Goal: Task Accomplishment & Management: Complete application form

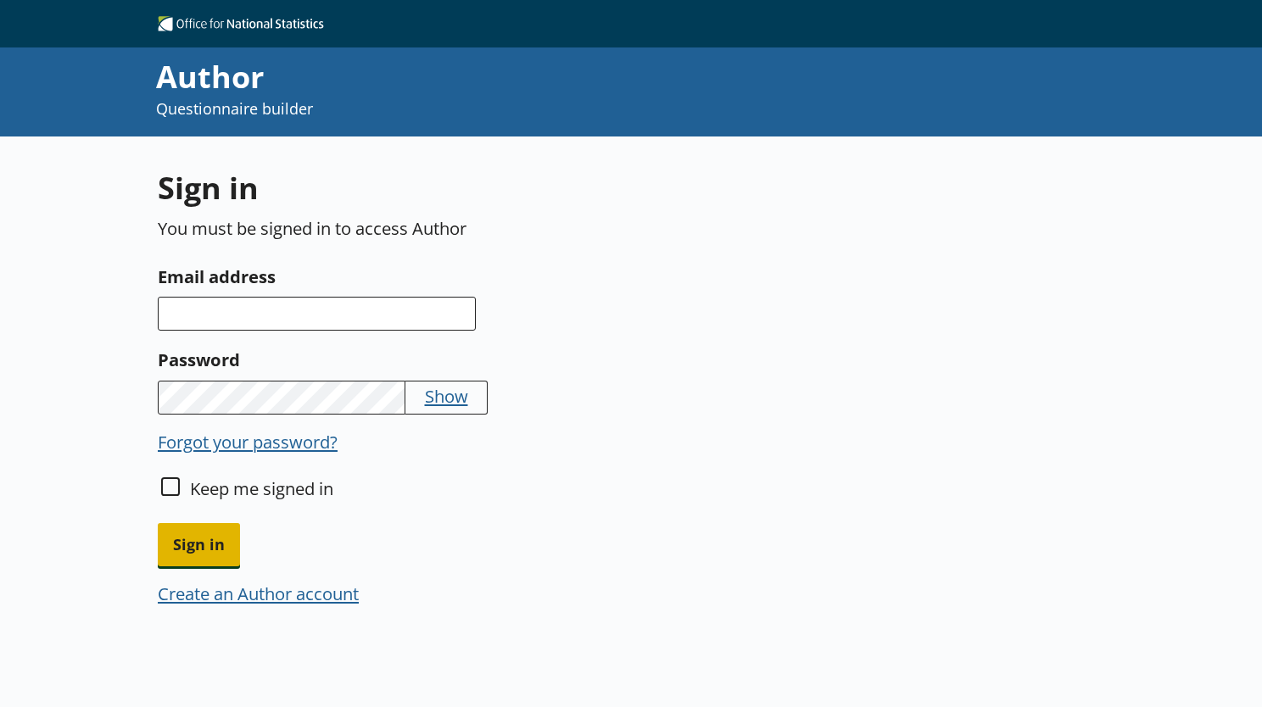
click at [197, 550] on span "Sign in" at bounding box center [199, 544] width 82 height 43
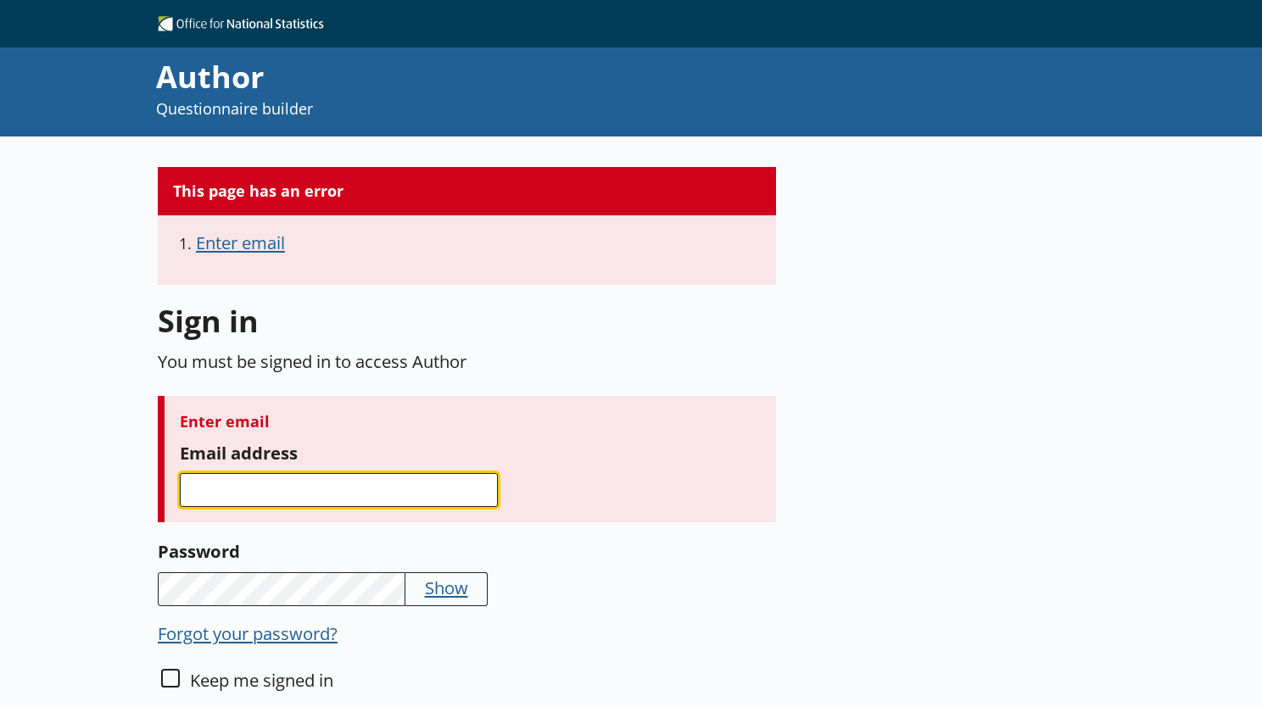
click at [255, 485] on input "Email address" at bounding box center [339, 490] width 318 height 34
type input "[PERSON_NAME][EMAIL_ADDRESS][PERSON_NAME][DOMAIN_NAME]"
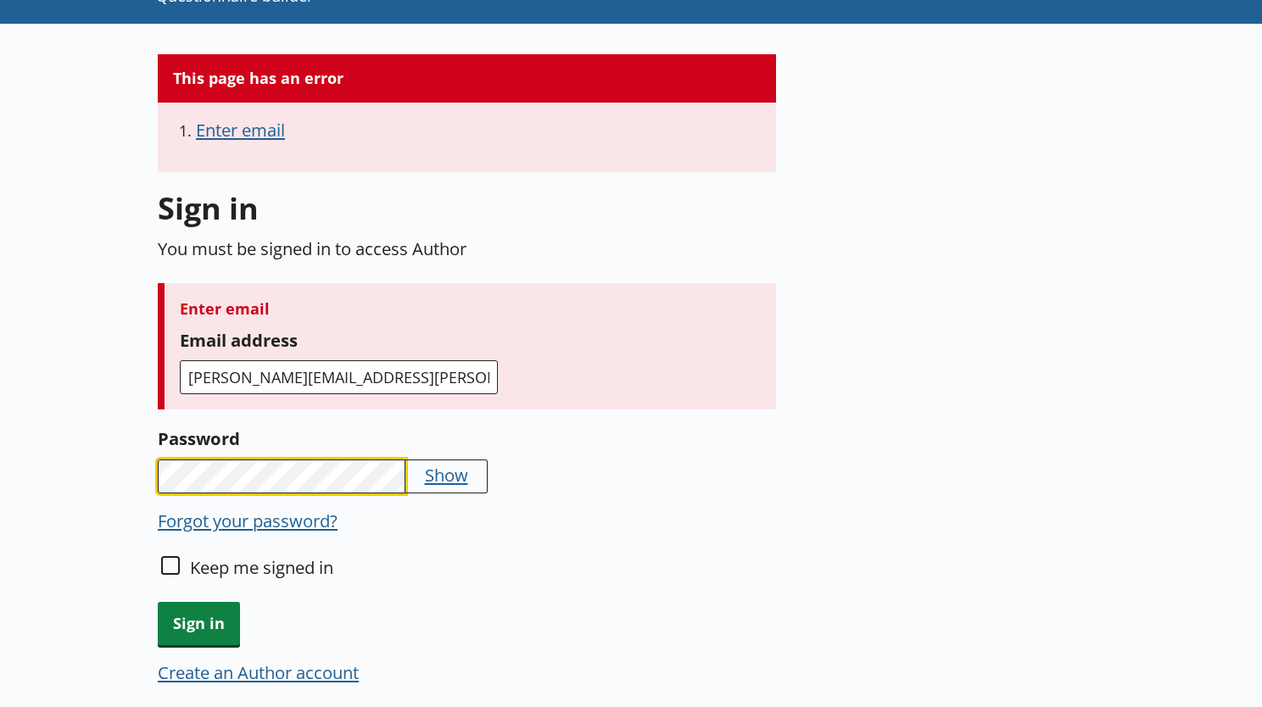
scroll to position [145, 0]
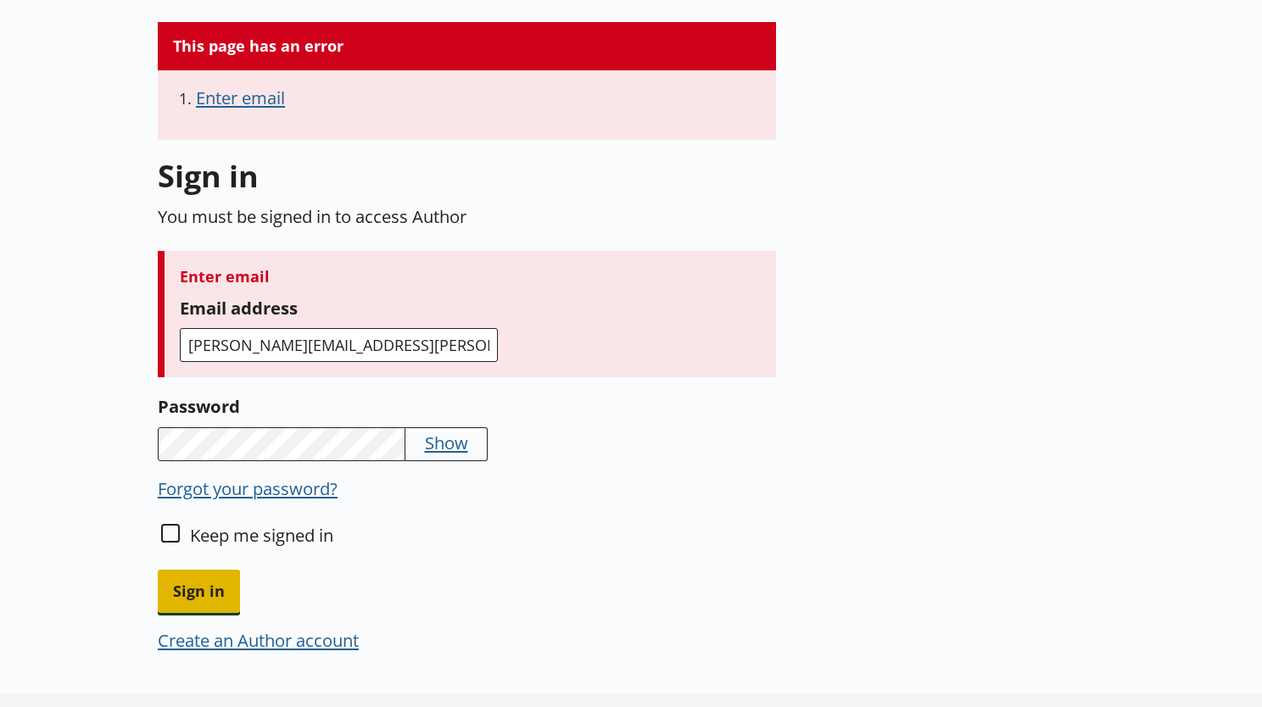
click at [208, 590] on span "Sign in" at bounding box center [199, 591] width 82 height 43
